Goal: Task Accomplishment & Management: Use online tool/utility

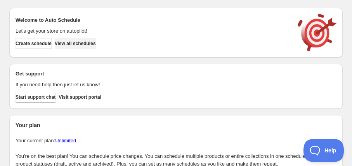
click at [66, 44] on button "View all schedules" at bounding box center [75, 43] width 41 height 11
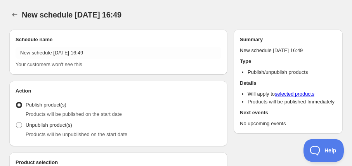
radio input "true"
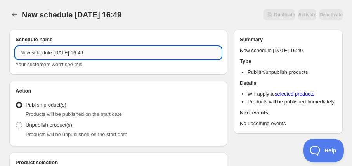
click at [68, 55] on input "New schedule [DATE] 16:49" at bounding box center [118, 53] width 205 height 12
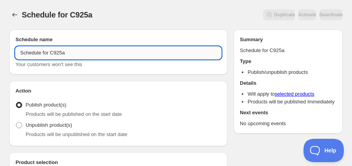
drag, startPoint x: 52, startPoint y: 54, endPoint x: 73, endPoint y: 50, distance: 21.7
click at [73, 50] on input "Schedule for C925a" at bounding box center [118, 53] width 205 height 12
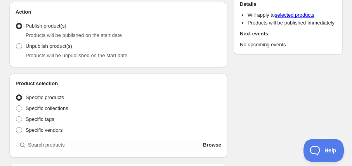
scroll to position [141, 0]
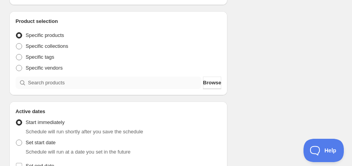
type input "Schedule for C925a"
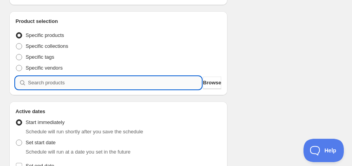
click at [51, 81] on input "search" at bounding box center [114, 82] width 173 height 12
paste input "C925a"
type input "C925a"
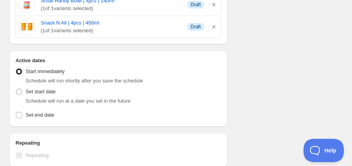
scroll to position [423, 0]
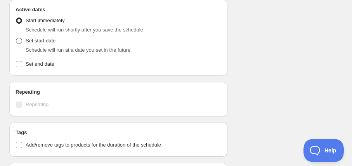
click at [36, 39] on span "Set start date" at bounding box center [41, 41] width 30 height 6
click at [16, 38] on input "Set start date" at bounding box center [16, 38] width 0 height 0
radio input "true"
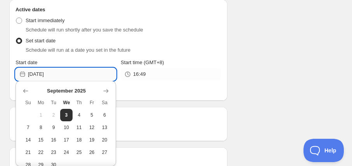
click at [43, 74] on input "[DATE]" at bounding box center [72, 74] width 88 height 12
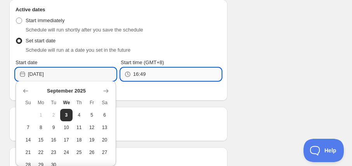
click at [189, 72] on input "16:49" at bounding box center [177, 74] width 88 height 12
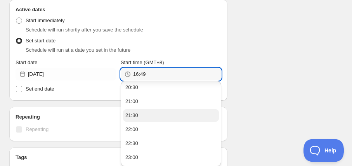
scroll to position [127, 0]
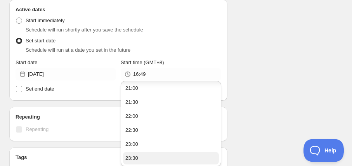
click at [168, 151] on ul "16:50 17:00 17:30 18:00 18:30 19:00 19:30 20:00 20:30 21:00 21:30 22:00 22:30 2…" at bounding box center [171, 60] width 96 height 208
click at [168, 154] on button "23:30" at bounding box center [171, 158] width 96 height 12
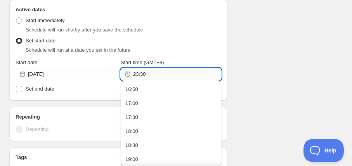
drag, startPoint x: 142, startPoint y: 71, endPoint x: 150, endPoint y: 71, distance: 8.2
click at [150, 71] on input "23:30" at bounding box center [177, 74] width 88 height 12
type input "23:55"
click at [145, 72] on input "23:55" at bounding box center [177, 74] width 88 height 12
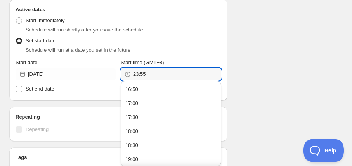
click at [146, 72] on input "23:55" at bounding box center [177, 74] width 88 height 12
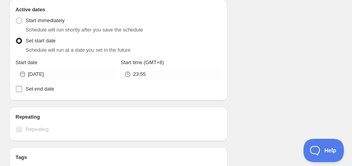
click at [54, 86] on span "Set end date" at bounding box center [40, 89] width 29 height 6
click at [22, 86] on input "Set end date" at bounding box center [19, 89] width 6 height 6
checkbox input "true"
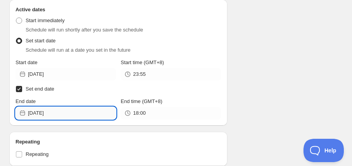
click at [54, 109] on input "[DATE]" at bounding box center [72, 113] width 88 height 12
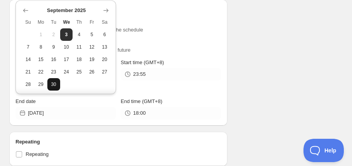
drag, startPoint x: 78, startPoint y: 35, endPoint x: 57, endPoint y: 83, distance: 53.3
click at [57, 83] on tbody "1 2 3 4 5 6 7 8 9 10 11 12 13 14 15 16 17 18 19 20 21 22 23 24 25 26 27 28 29 30" at bounding box center [66, 59] width 89 height 62
click at [57, 83] on button "30" at bounding box center [53, 84] width 13 height 12
type input "[DATE]"
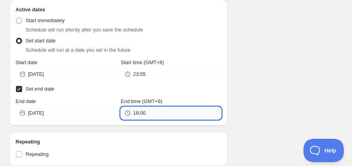
click at [161, 110] on input "18:00" at bounding box center [177, 113] width 88 height 12
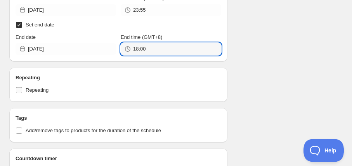
scroll to position [451, 0]
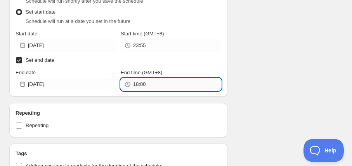
click at [162, 83] on input "18:00" at bounding box center [177, 84] width 88 height 12
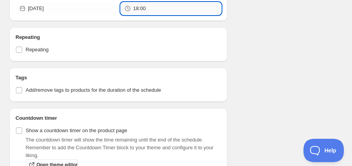
scroll to position [522, 0]
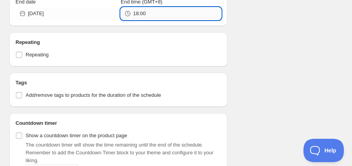
click at [157, 10] on input "18:00" at bounding box center [177, 13] width 88 height 12
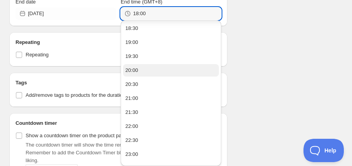
scroll to position [527, 0]
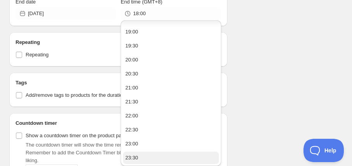
click at [138, 159] on div "23:30" at bounding box center [131, 158] width 13 height 8
type input "23:30"
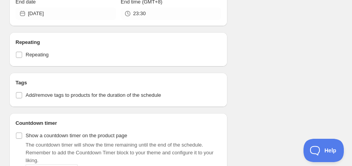
click at [35, 92] on span "Add/remove tags to products for the duration of the schedule" at bounding box center [93, 95] width 135 height 6
click at [22, 92] on input "Add/remove tags to products for the duration of the schedule" at bounding box center [19, 95] width 6 height 6
checkbox input "true"
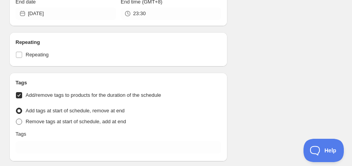
click at [58, 118] on span "Remove tags at start of schedule, add at end" at bounding box center [76, 121] width 100 height 6
click at [16, 118] on input "Remove tags at start of schedule, add at end" at bounding box center [16, 118] width 0 height 0
radio input "true"
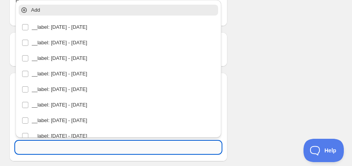
click at [60, 141] on input "text" at bounding box center [118, 147] width 205 height 12
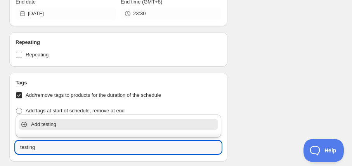
click at [58, 128] on p "Add testing" at bounding box center [123, 124] width 185 height 8
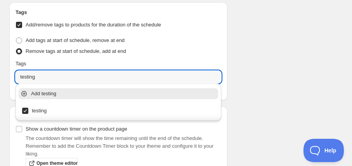
type input "testing"
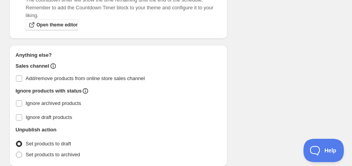
scroll to position [733, 0]
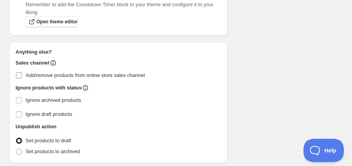
click at [74, 72] on span "Add/remove products from online store sales channel" at bounding box center [85, 75] width 119 height 6
click at [22, 72] on input "Add/remove products from online store sales channel" at bounding box center [19, 75] width 6 height 6
checkbox input "true"
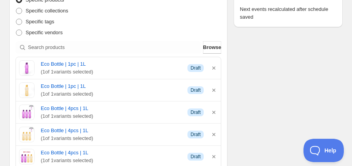
scroll to position [282, 0]
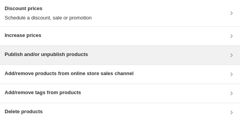
click at [35, 54] on h3 "Publish and/or unpublish products" at bounding box center [46, 54] width 83 height 8
